Goal: Task Accomplishment & Management: Manage account settings

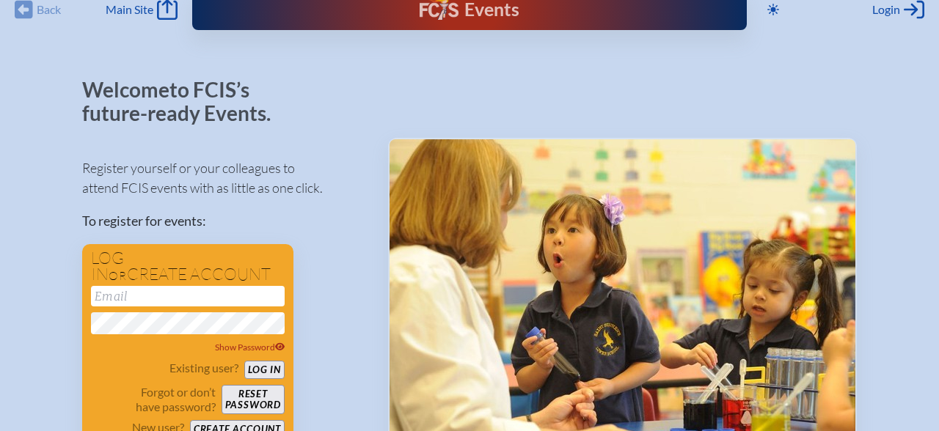
scroll to position [22, 0]
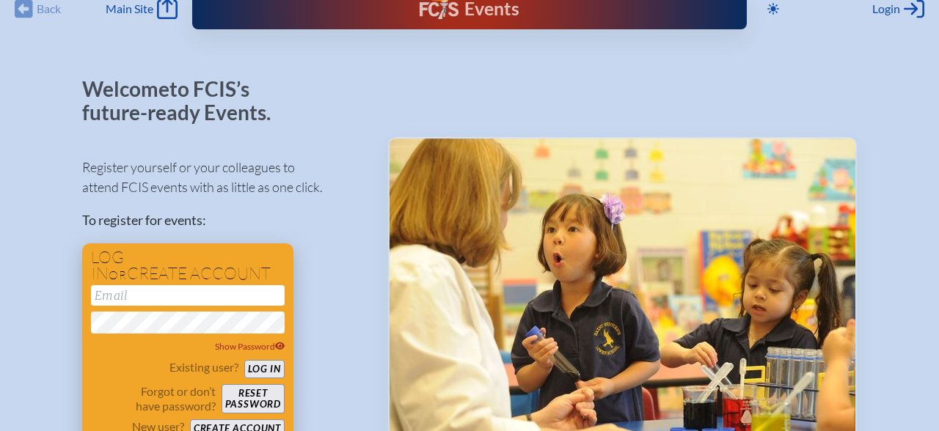
click at [225, 296] on input "email" at bounding box center [188, 295] width 194 height 21
type input "[EMAIL_ADDRESS][DOMAIN_NAME]"
click at [267, 373] on button "Log in" at bounding box center [264, 369] width 40 height 18
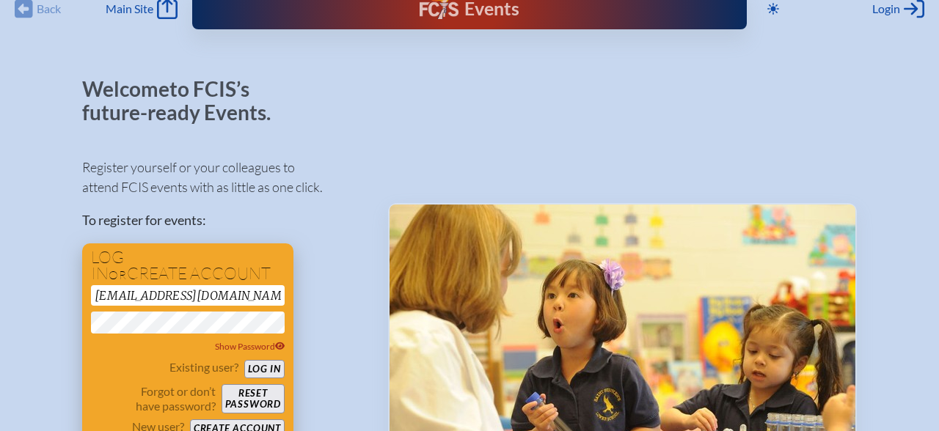
click at [270, 373] on button "Log in" at bounding box center [264, 369] width 40 height 18
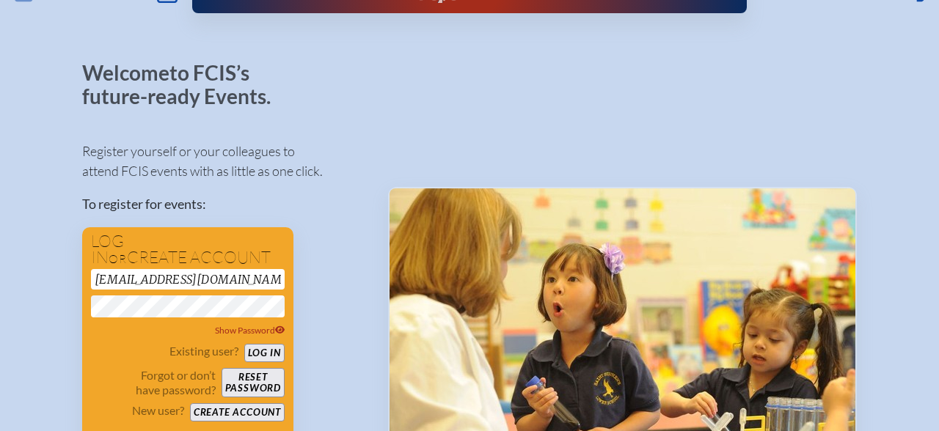
scroll to position [0, 0]
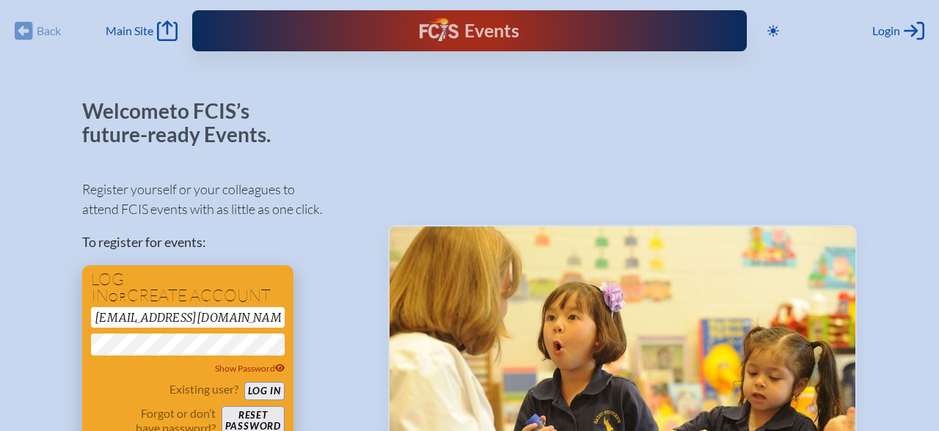
click at [274, 390] on button "Log in" at bounding box center [264, 391] width 40 height 18
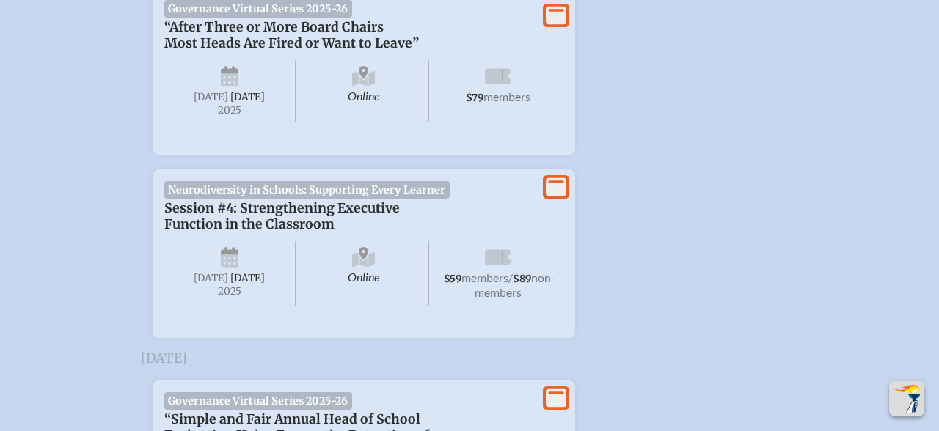
scroll to position [1436, 0]
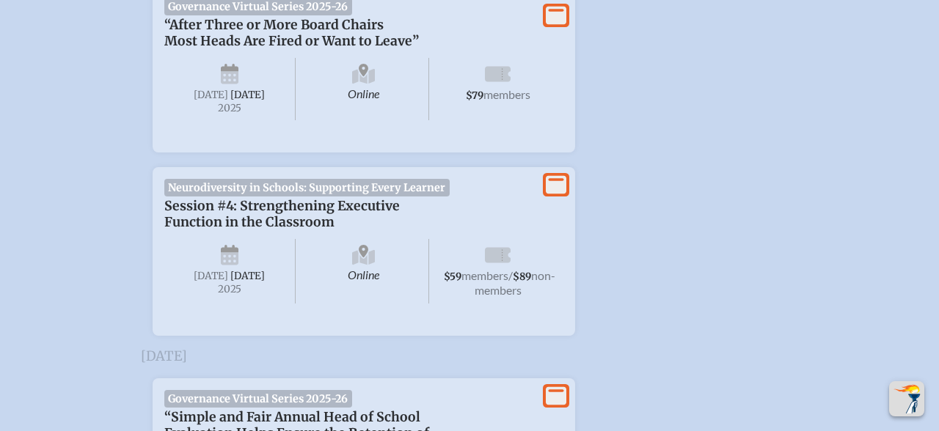
click at [638, 272] on li "View More Neurodiversity in Schools: Supporting Every Learner Session #4: Stren…" at bounding box center [469, 246] width 681 height 180
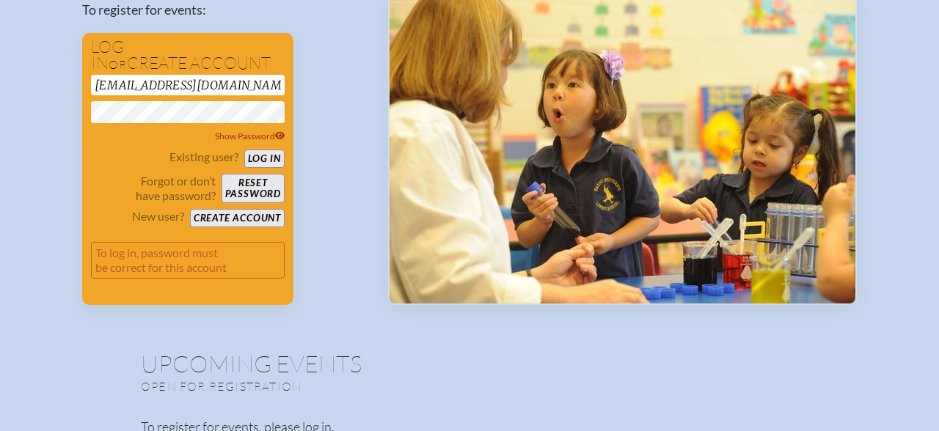
scroll to position [245, 0]
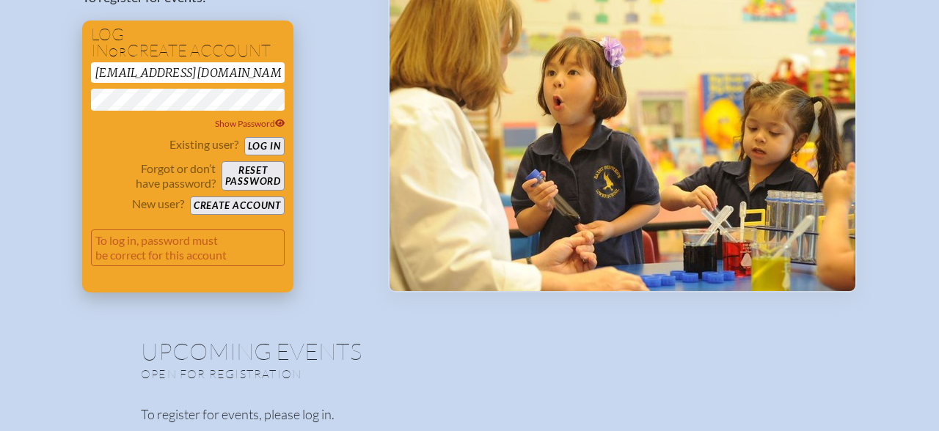
click at [263, 142] on button "Log in" at bounding box center [264, 146] width 40 height 18
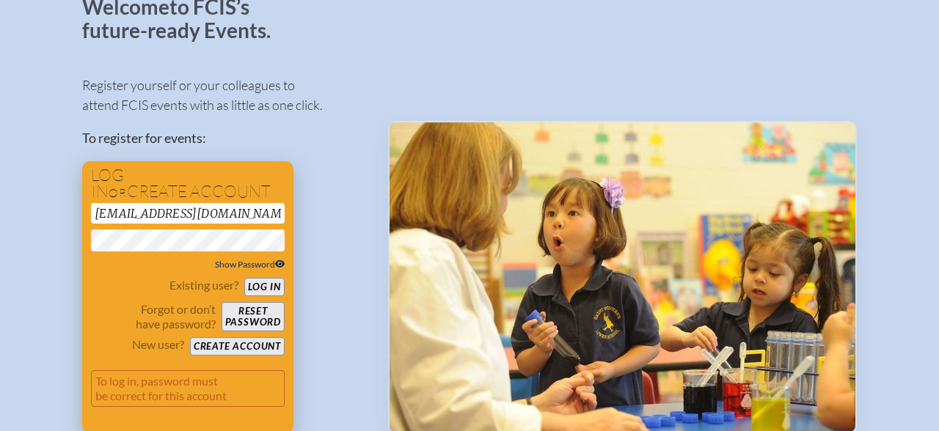
scroll to position [102, 0]
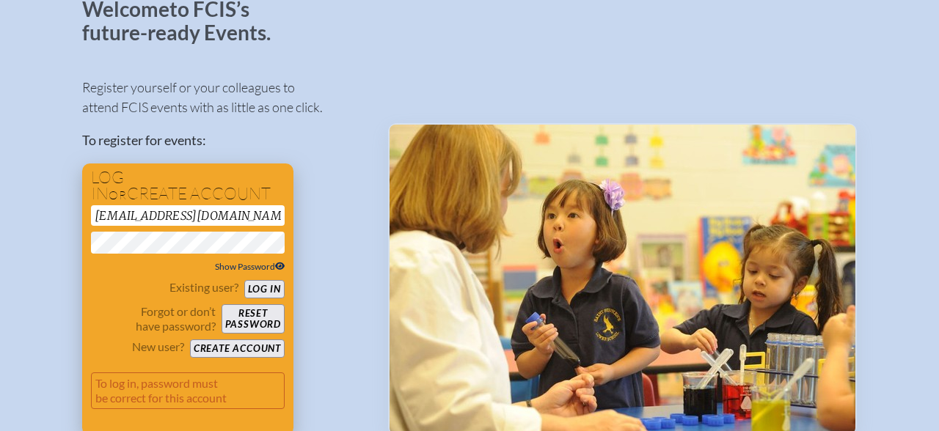
click at [277, 267] on icon at bounding box center [280, 266] width 10 height 9
click at [260, 288] on button "Log in" at bounding box center [264, 289] width 40 height 18
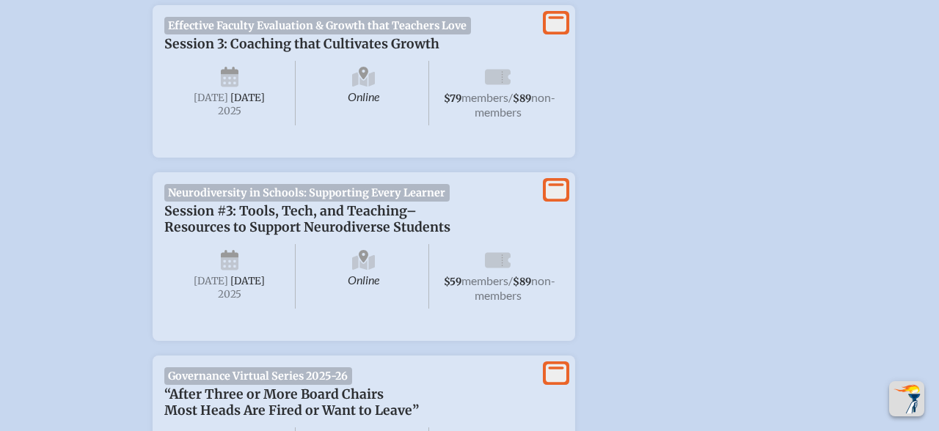
scroll to position [1069, 0]
